Goal: Task Accomplishment & Management: Use online tool/utility

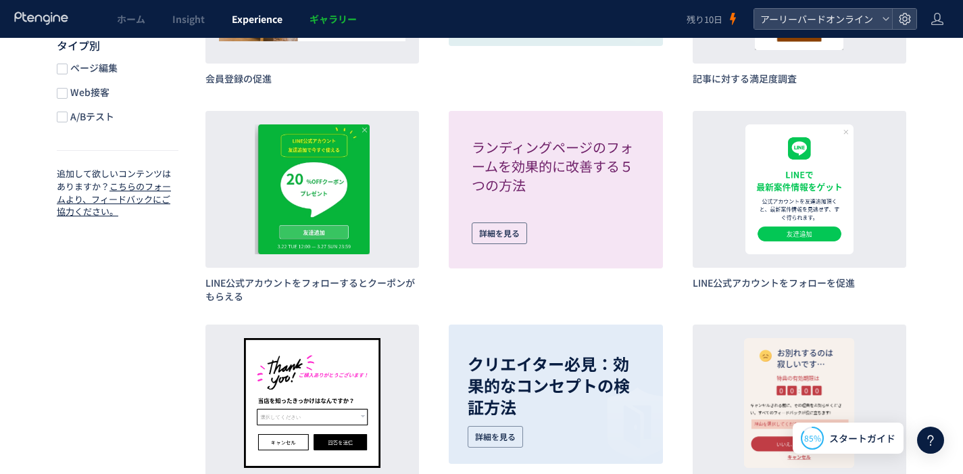
scroll to position [607, 0]
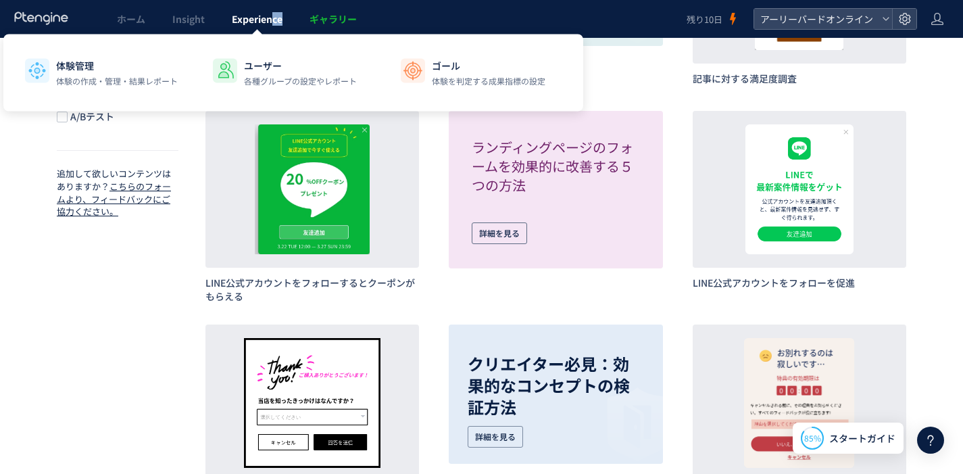
click at [270, 24] on link "Experience" at bounding box center [257, 19] width 78 height 38
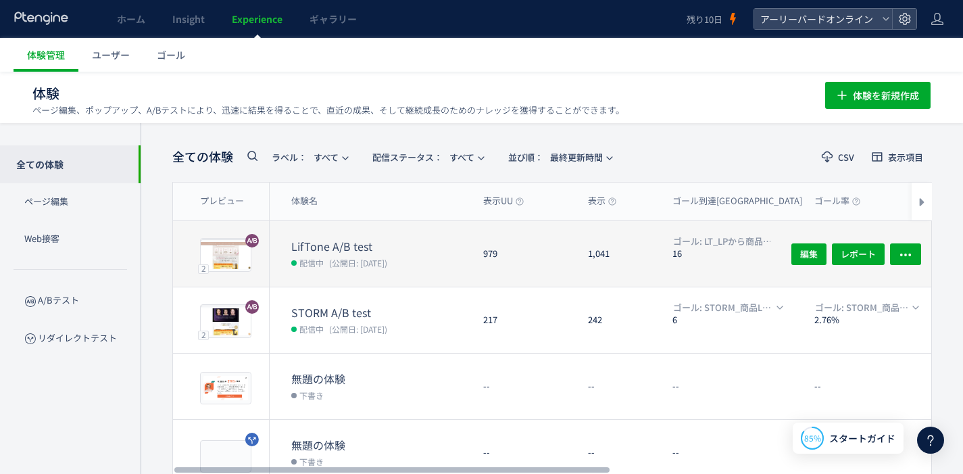
click at [349, 240] on dt "LifTone A/B test" at bounding box center [381, 246] width 181 height 16
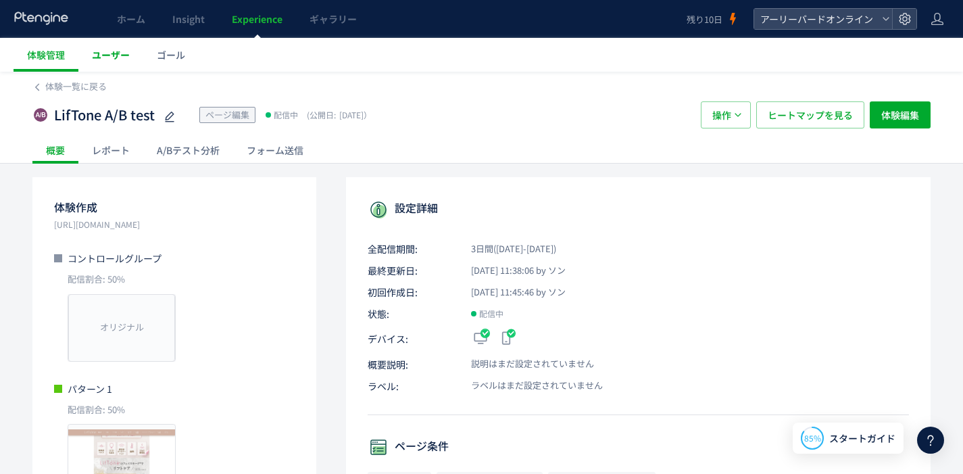
click at [120, 57] on span "ユーザー" at bounding box center [111, 55] width 38 height 14
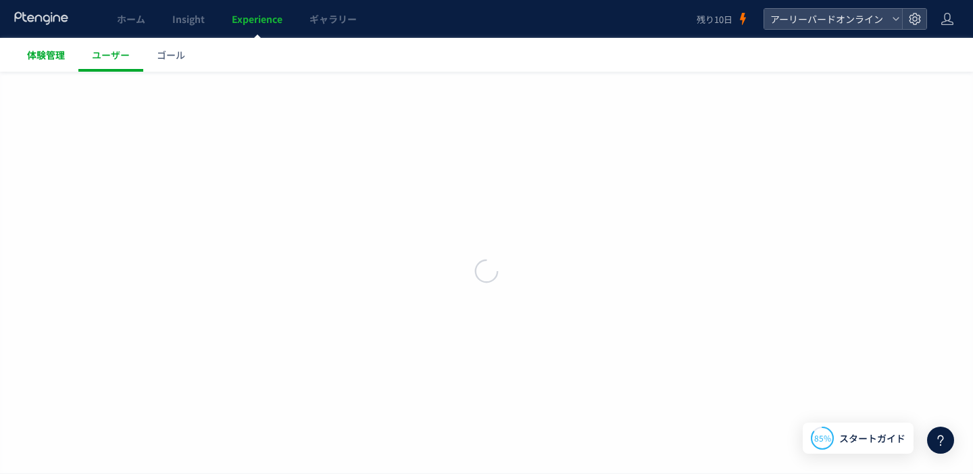
click at [50, 57] on span "体験管理" at bounding box center [46, 55] width 38 height 14
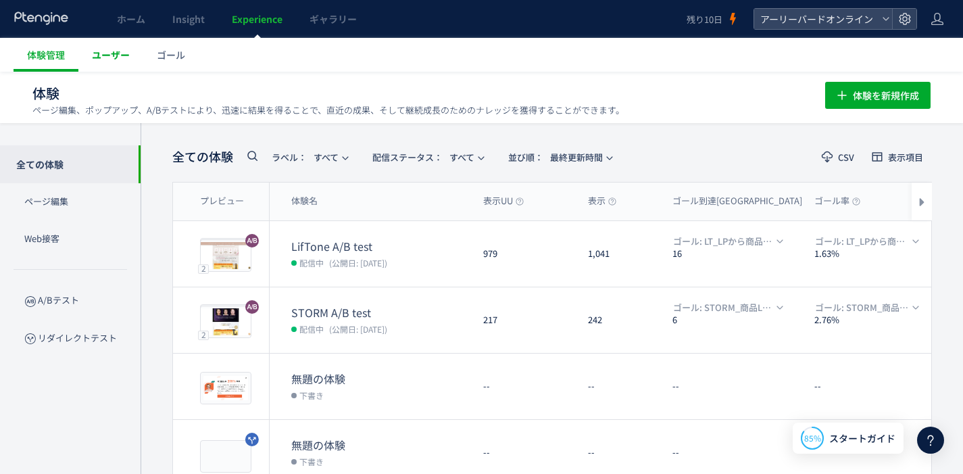
click at [121, 60] on span "ユーザー" at bounding box center [111, 55] width 38 height 14
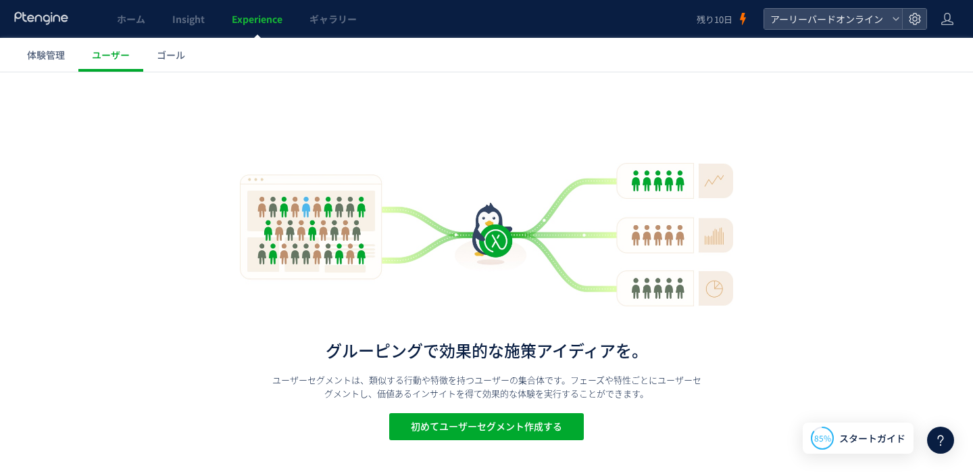
click at [56, 55] on div at bounding box center [486, 237] width 973 height 474
click at [48, 56] on span "体験管理" at bounding box center [46, 55] width 38 height 14
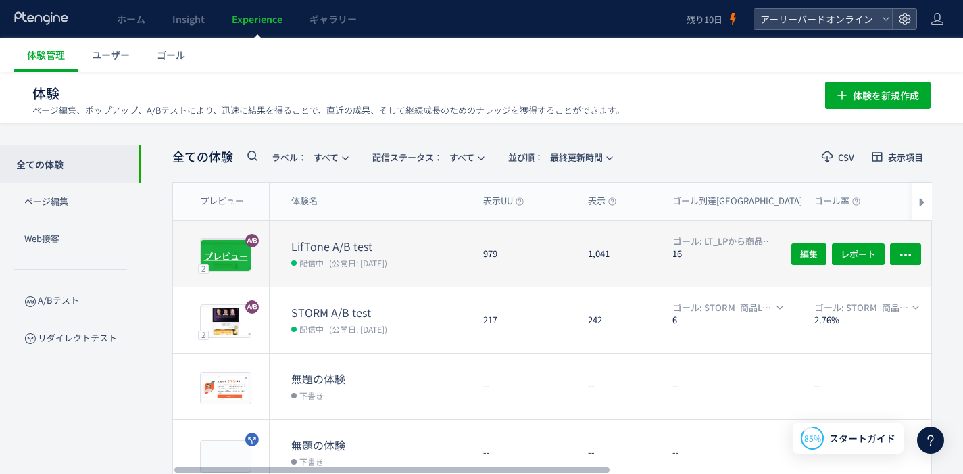
click at [223, 251] on span "プレビュー" at bounding box center [226, 255] width 44 height 13
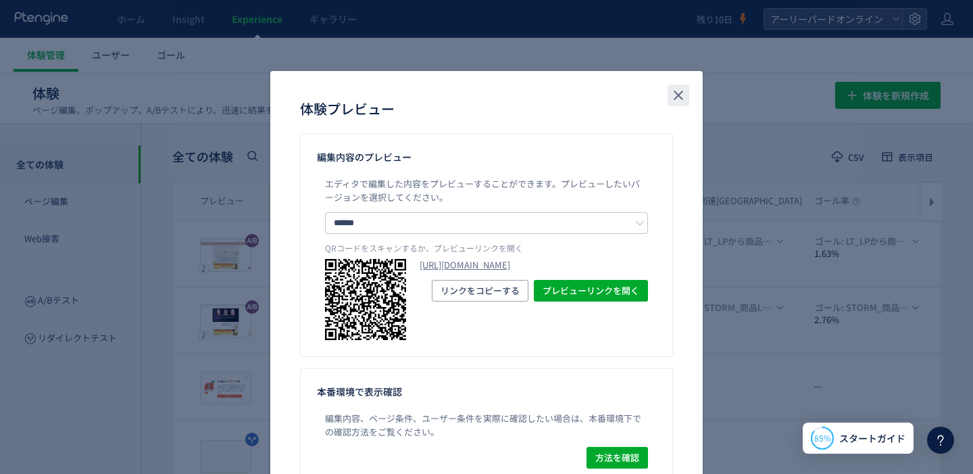
drag, startPoint x: 671, startPoint y: 97, endPoint x: 644, endPoint y: 103, distance: 28.4
click at [670, 97] on icon "close" at bounding box center [678, 95] width 16 height 16
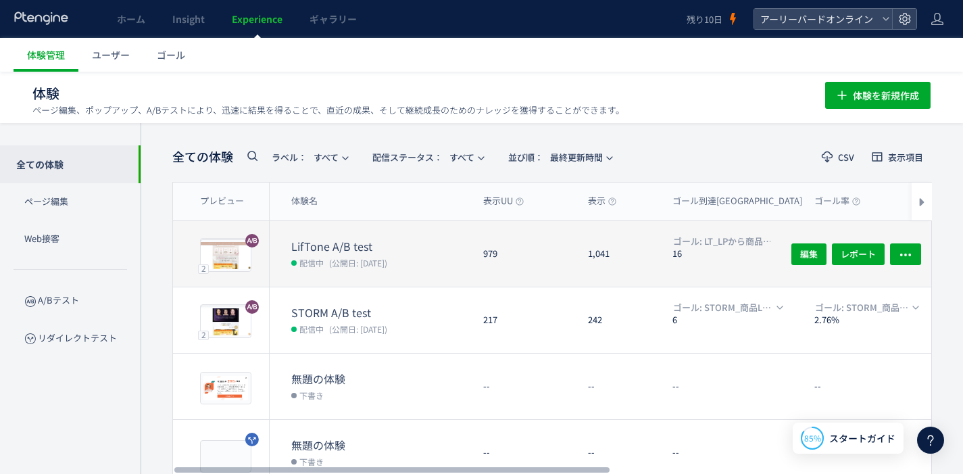
click at [341, 258] on span "(公開日: [DATE])" at bounding box center [358, 262] width 58 height 11
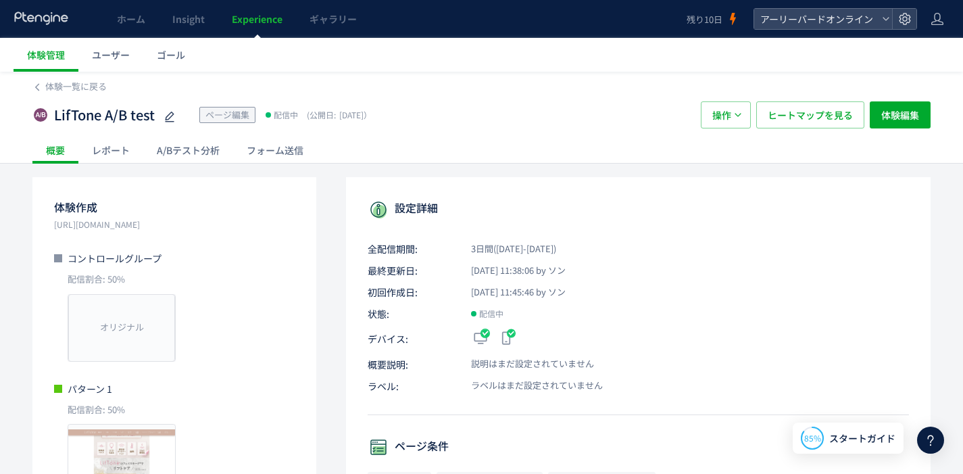
click at [188, 153] on div "A/Bテスト分析" at bounding box center [188, 149] width 90 height 27
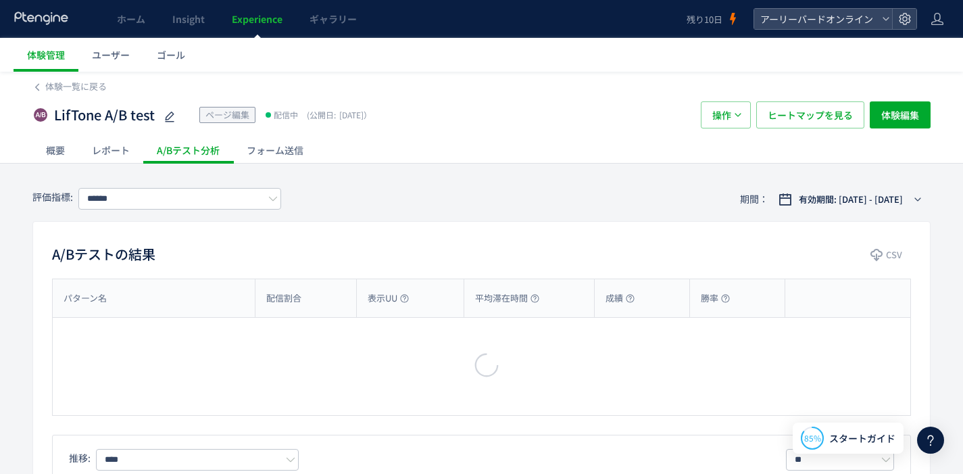
type input "**********"
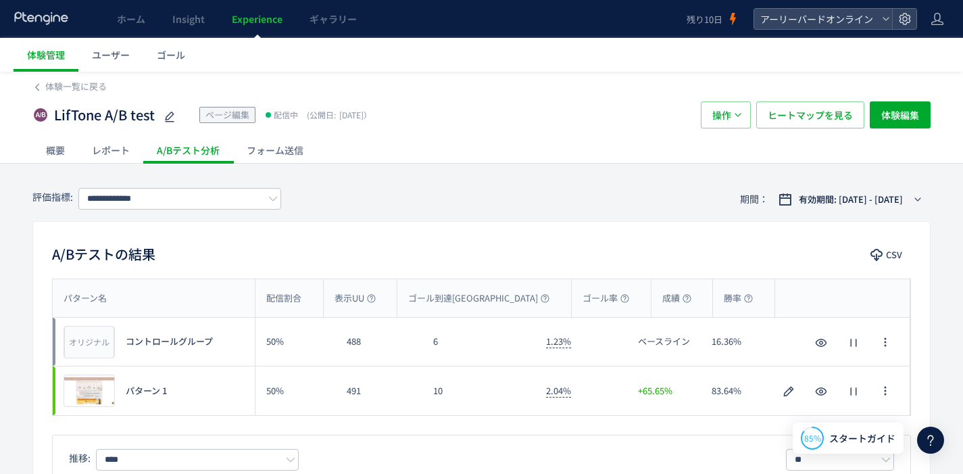
click at [63, 159] on div "概要" at bounding box center [55, 149] width 46 height 27
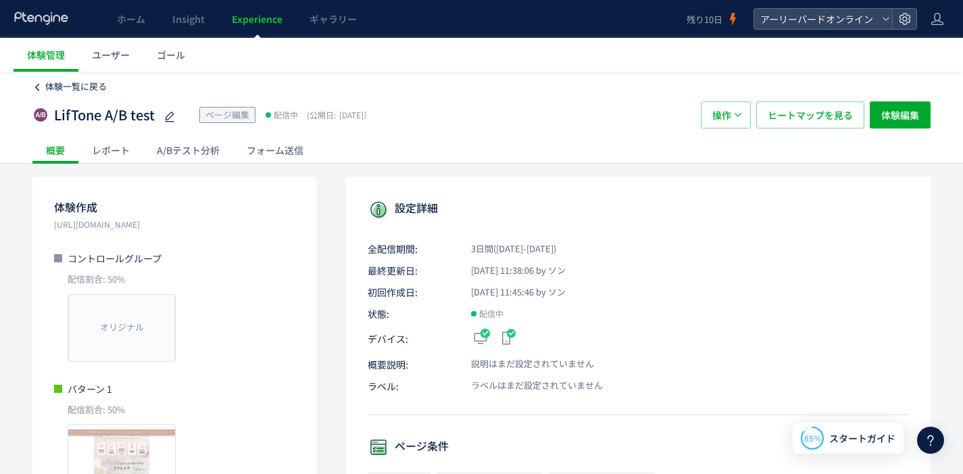
click at [46, 85] on span "体験一覧に戻る" at bounding box center [75, 86] width 61 height 13
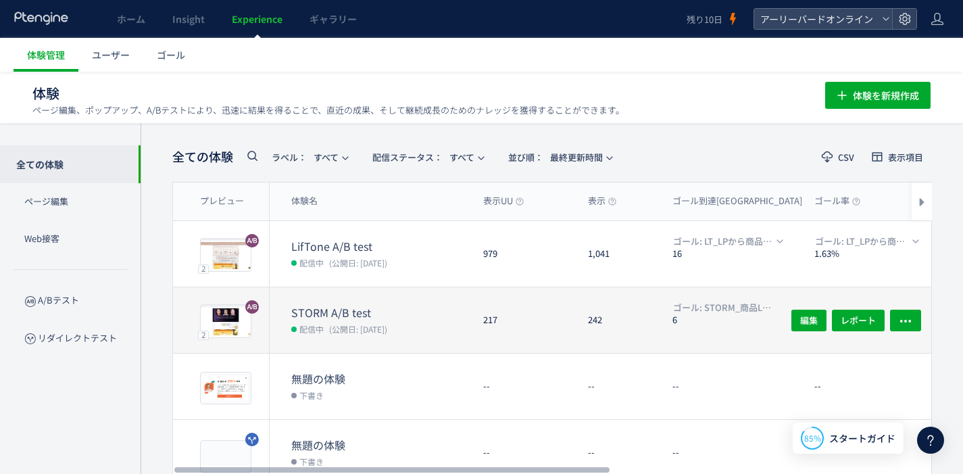
click at [427, 301] on div "STORM A/B test 配信中 (公開日: [DATE])" at bounding box center [371, 320] width 203 height 66
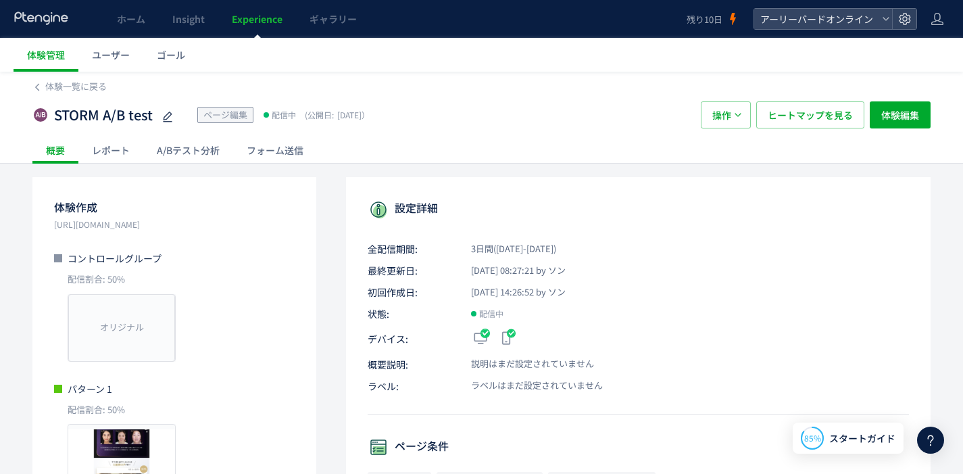
click at [209, 155] on div "A/Bテスト分析" at bounding box center [188, 149] width 90 height 27
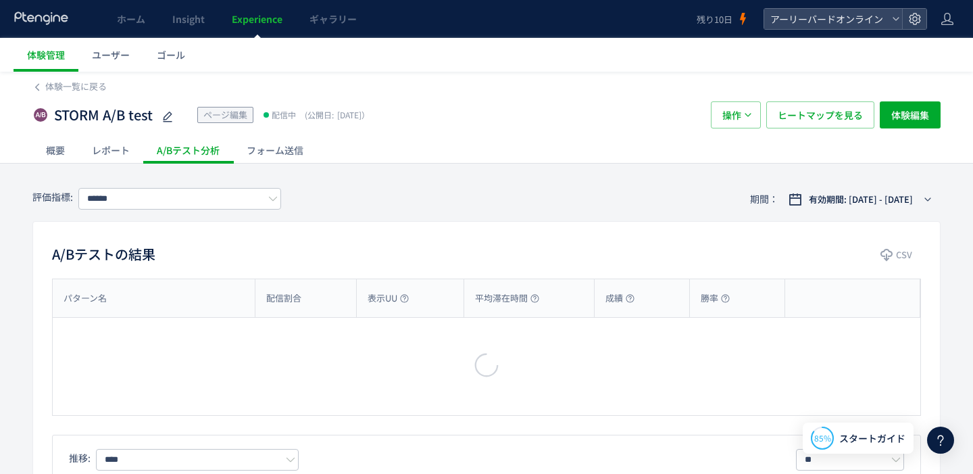
type input "**********"
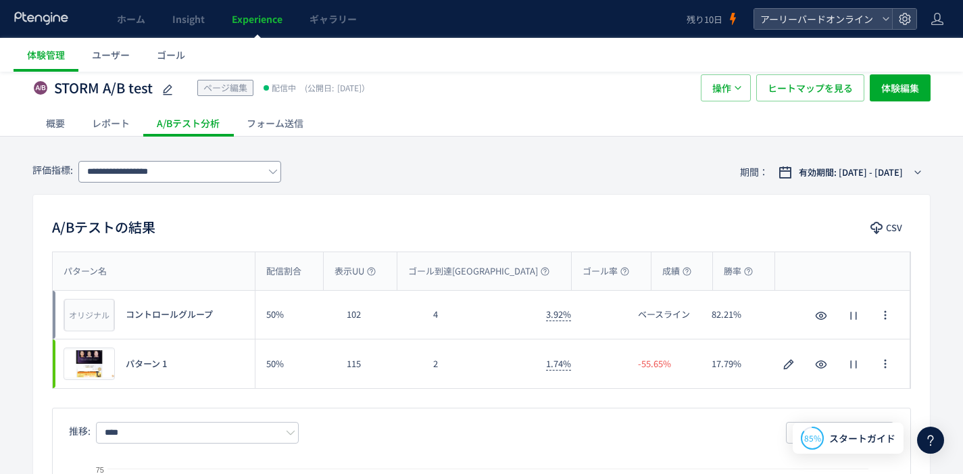
scroll to position [92, 0]
